Goal: Complete application form

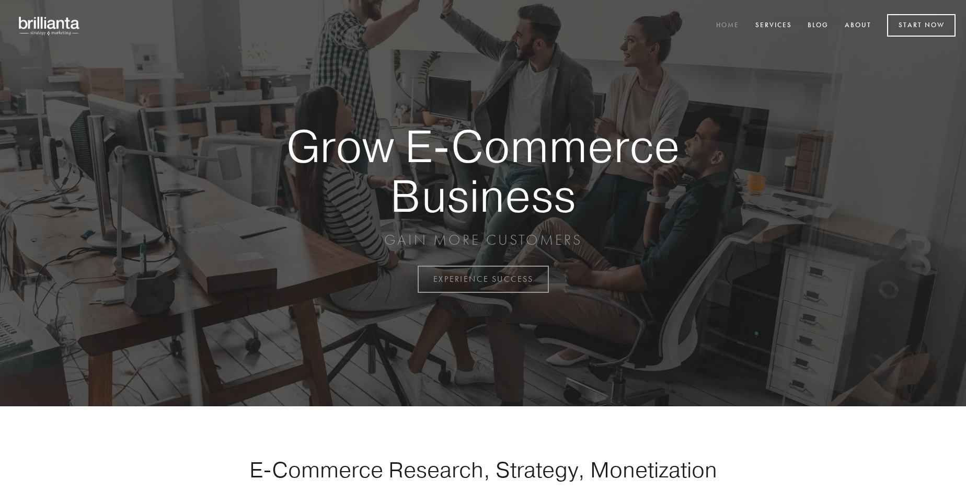
scroll to position [2739, 0]
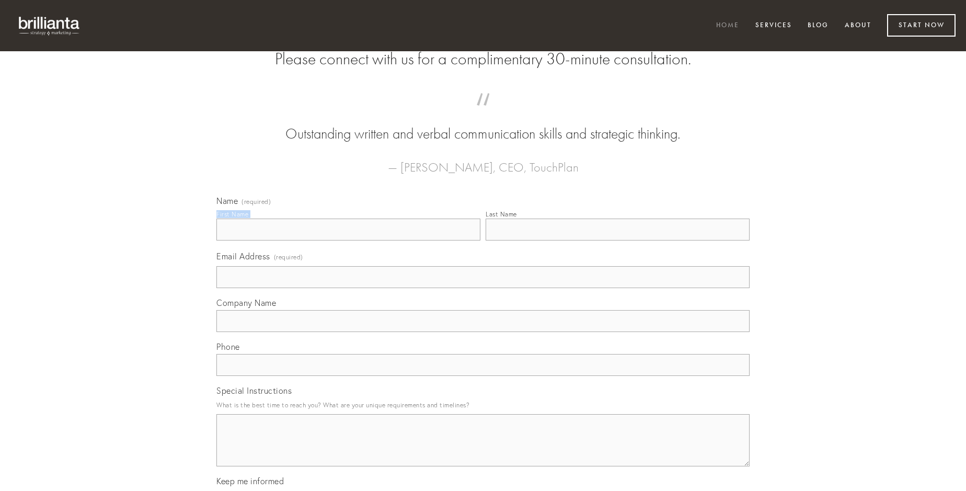
type input "[PERSON_NAME]"
click at [617, 240] on input "Last Name" at bounding box center [617, 229] width 264 height 22
type input "[PERSON_NAME]"
click at [483, 288] on input "Email Address (required)" at bounding box center [482, 277] width 533 height 22
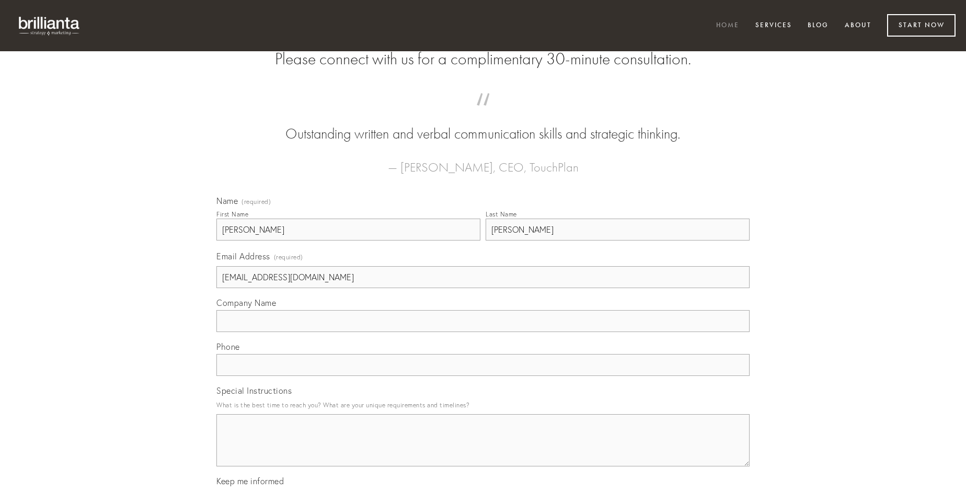
type input "[EMAIL_ADDRESS][DOMAIN_NAME]"
click at [483, 332] on input "Company Name" at bounding box center [482, 321] width 533 height 22
type input "ter"
click at [483, 376] on input "text" at bounding box center [482, 365] width 533 height 22
click at [483, 449] on textarea "Special Instructions" at bounding box center [482, 440] width 533 height 52
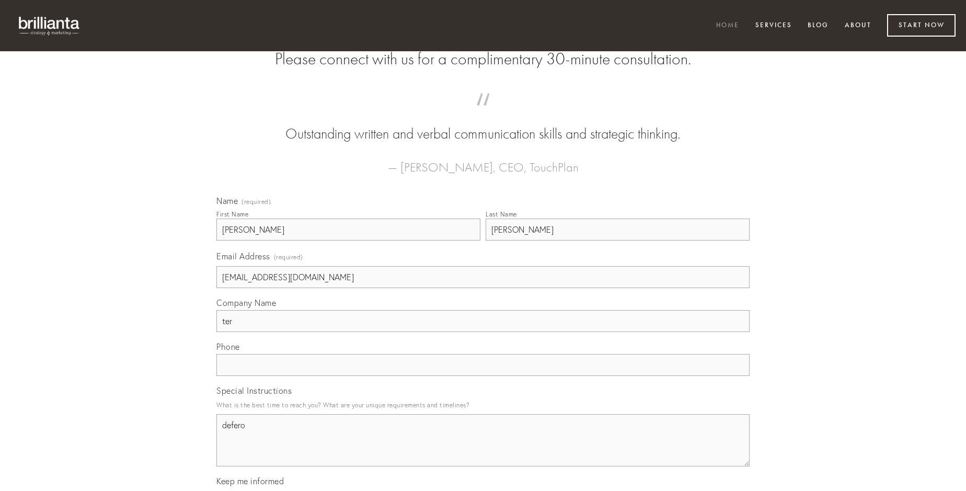
type textarea "defero"
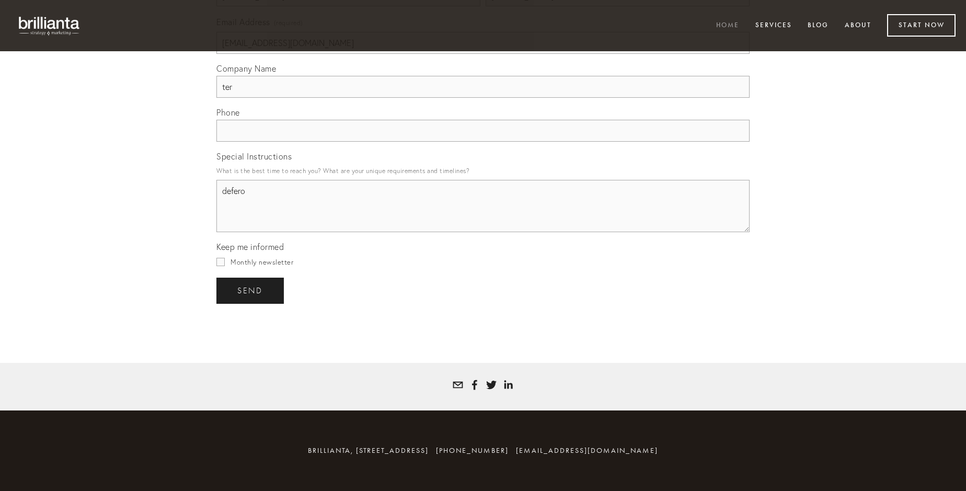
click at [251, 290] on span "send" at bounding box center [250, 290] width 26 height 9
